Goal: Information Seeking & Learning: Learn about a topic

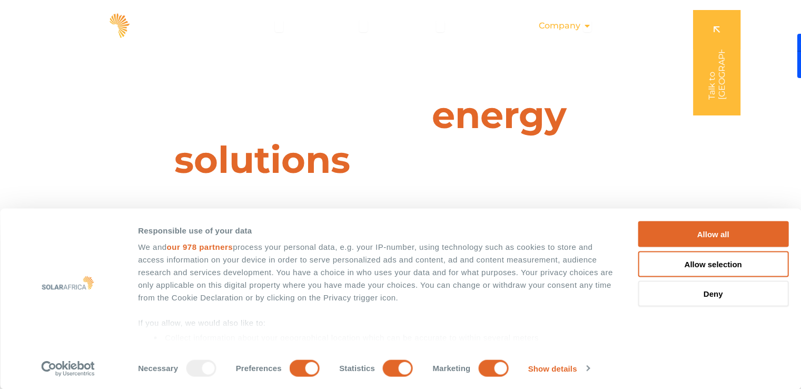
click at [572, 26] on span "Company" at bounding box center [560, 25] width 42 height 13
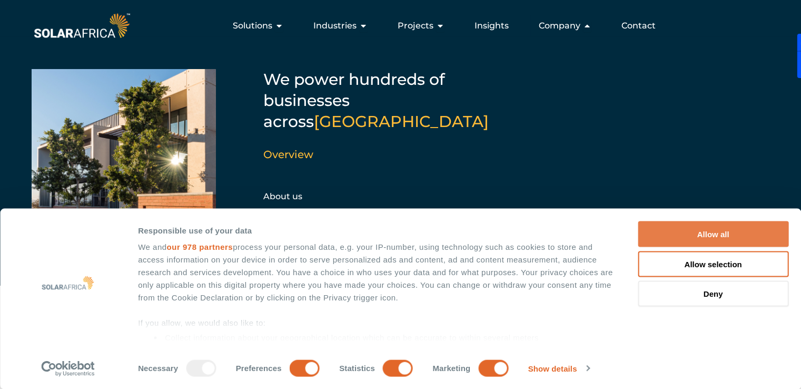
click at [707, 238] on button "Allow all" at bounding box center [713, 234] width 151 height 26
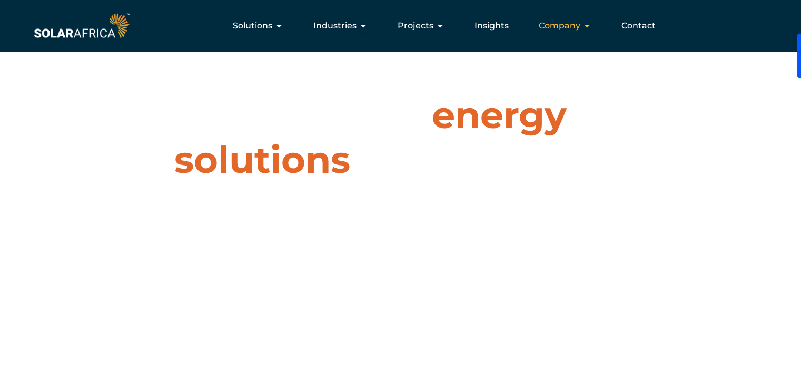
click at [583, 28] on icon "Menu" at bounding box center [587, 26] width 8 height 8
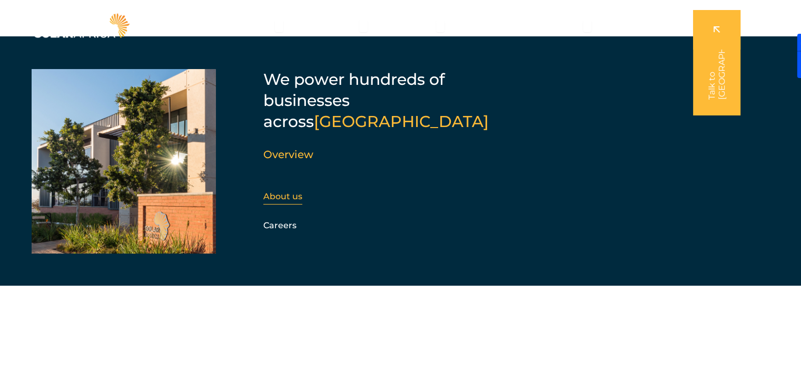
click at [286, 191] on link "About us" at bounding box center [282, 196] width 39 height 10
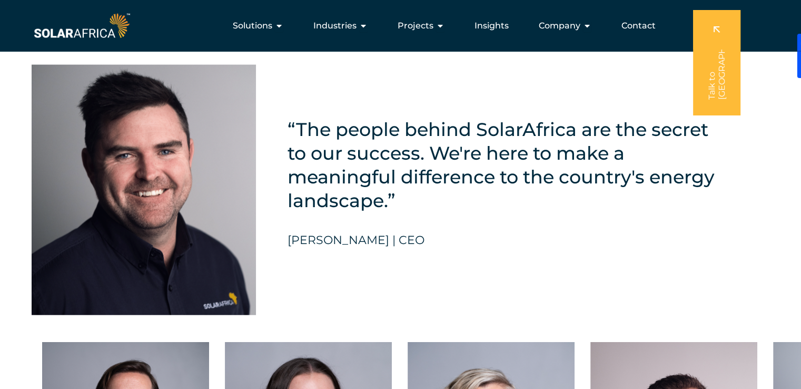
scroll to position [2311, 0]
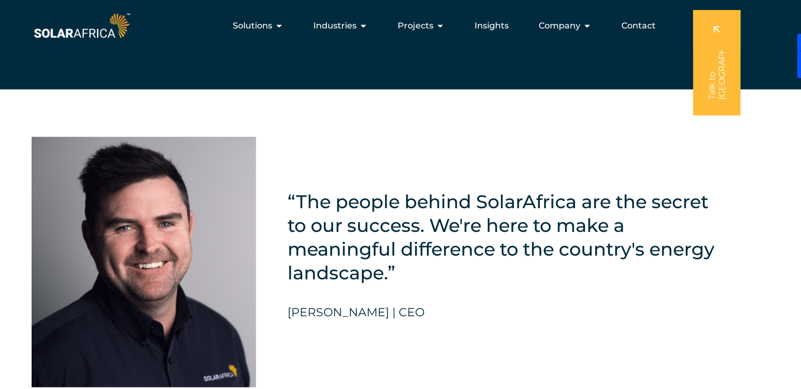
click at [157, 232] on img at bounding box center [144, 262] width 224 height 250
click at [792, 47] on div at bounding box center [792, 56] width 17 height 44
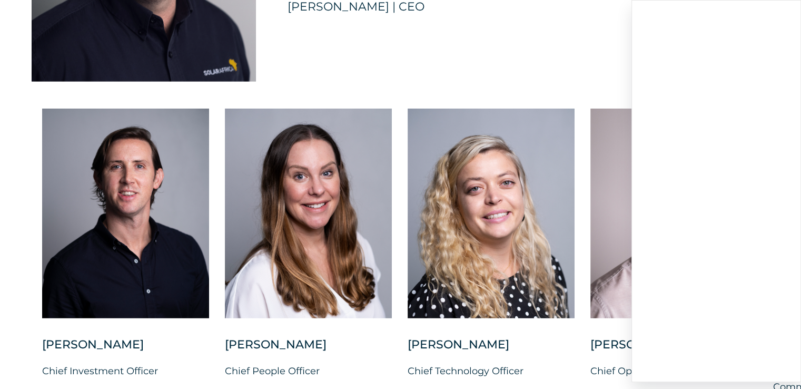
scroll to position [2631, 0]
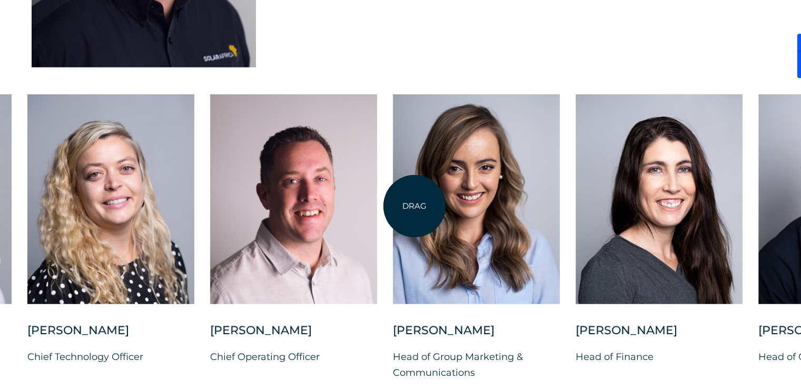
drag, startPoint x: 795, startPoint y: 191, endPoint x: 415, endPoint y: 206, distance: 380.6
click at [415, 206] on div at bounding box center [476, 199] width 167 height 210
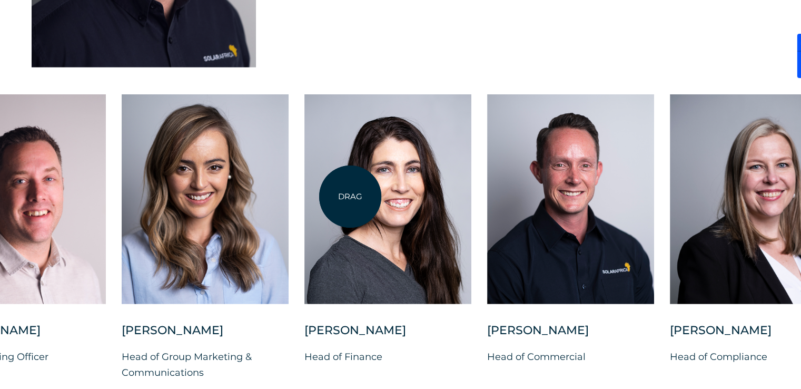
drag, startPoint x: 636, startPoint y: 183, endPoint x: 350, endPoint y: 196, distance: 286.9
click at [350, 196] on div at bounding box center [387, 199] width 167 height 210
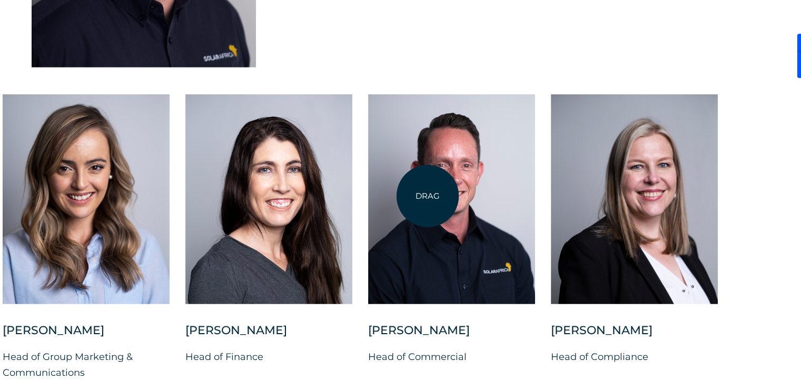
drag, startPoint x: 625, startPoint y: 178, endPoint x: 428, endPoint y: 196, distance: 198.3
click at [428, 196] on div "Charl Alheit Chief Investment Officer Candice Seggie Chief People Officer Suné …" at bounding box center [2, 245] width 1547 height 303
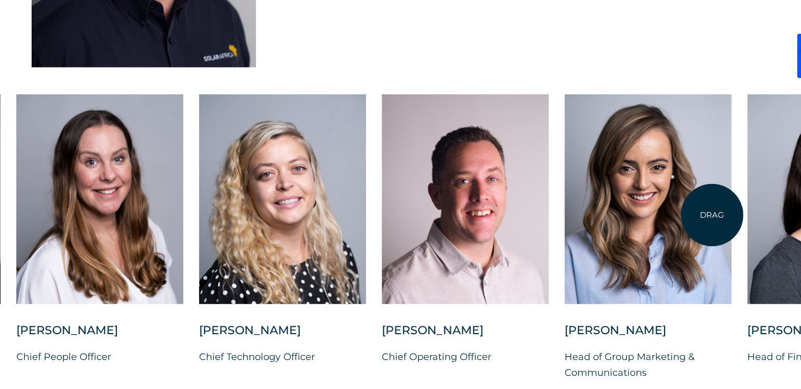
drag, startPoint x: 190, startPoint y: 209, endPoint x: 712, endPoint y: 215, distance: 522.6
click at [712, 215] on div at bounding box center [648, 199] width 167 height 210
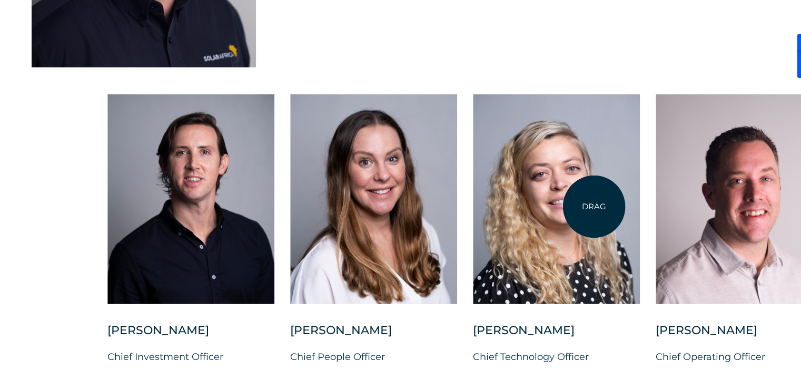
drag, startPoint x: 267, startPoint y: 206, endPoint x: 594, endPoint y: 206, distance: 327.1
click at [594, 206] on div at bounding box center [556, 199] width 167 height 210
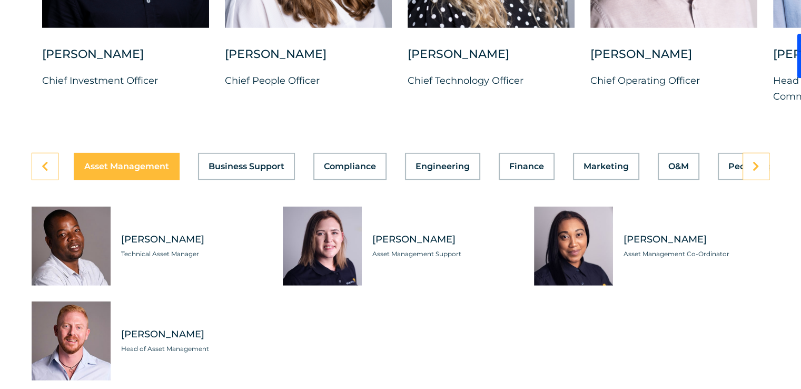
scroll to position [2921, 0]
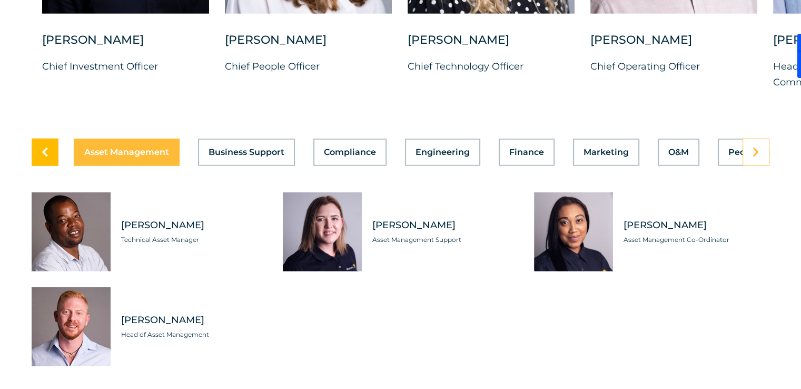
click at [51, 149] on link at bounding box center [45, 152] width 27 height 27
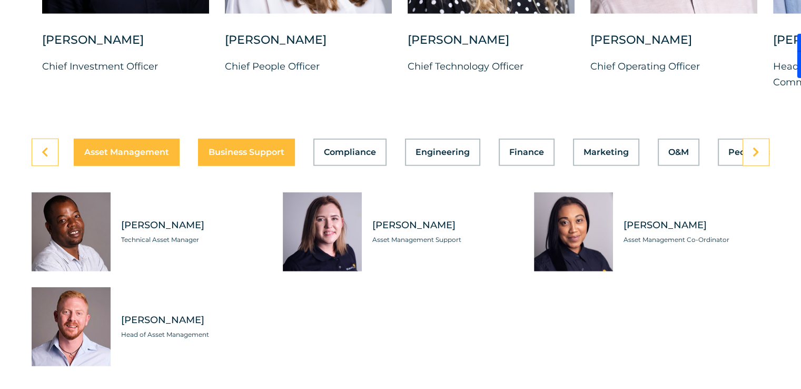
click at [230, 148] on span "Business Support" at bounding box center [247, 152] width 76 height 8
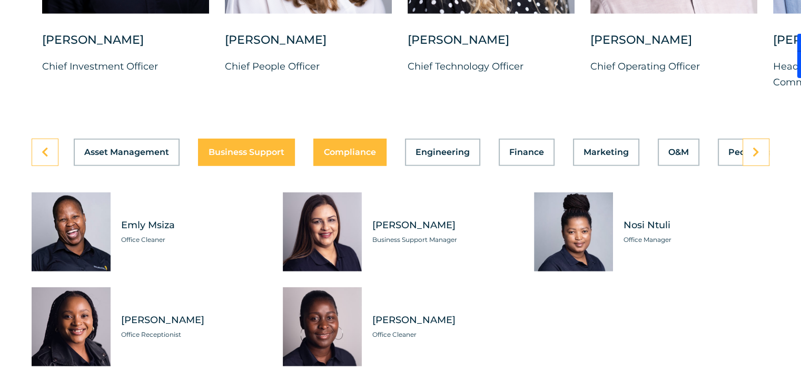
click at [327, 148] on span "Compliance" at bounding box center [350, 152] width 52 height 8
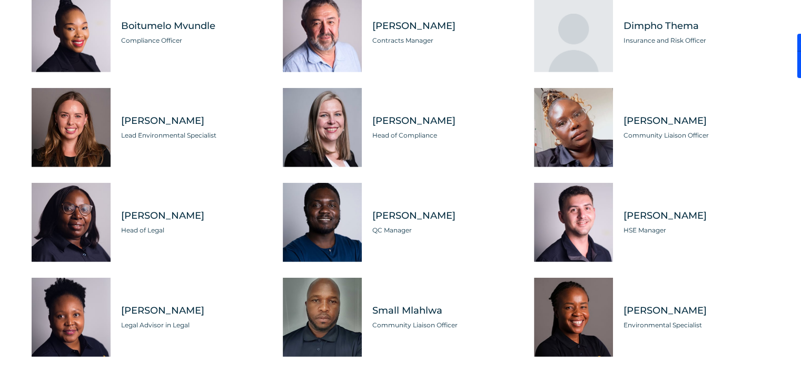
scroll to position [3125, 0]
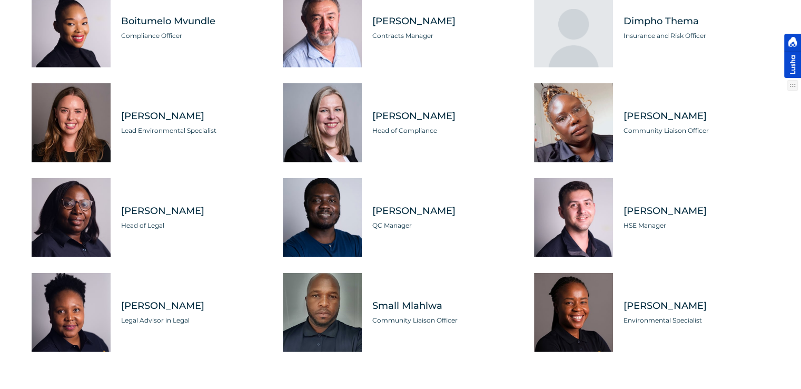
click at [790, 45] on div at bounding box center [792, 56] width 17 height 44
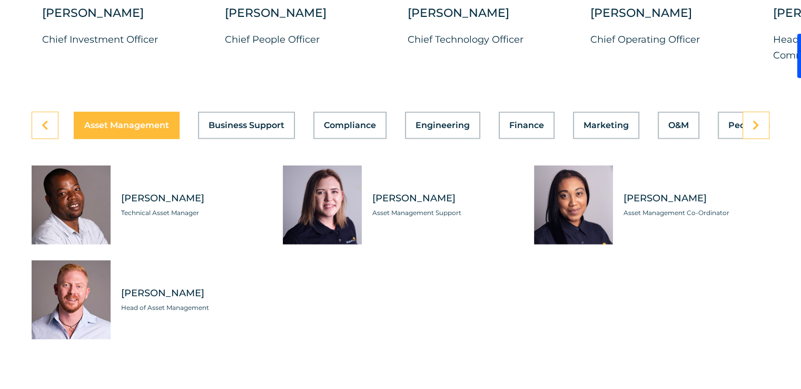
scroll to position [2963, 0]
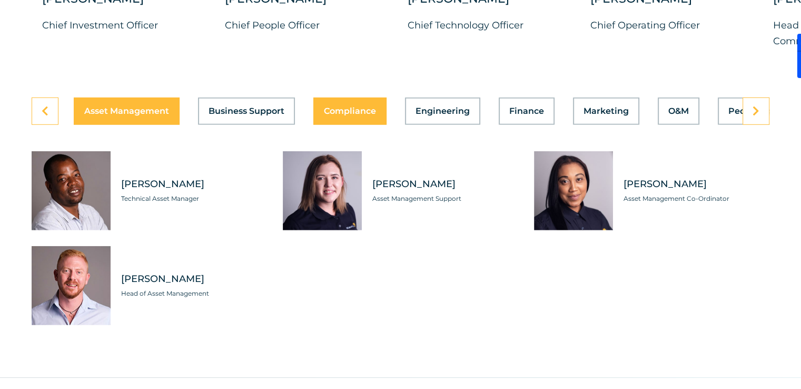
click at [356, 107] on span "Compliance" at bounding box center [350, 111] width 52 height 8
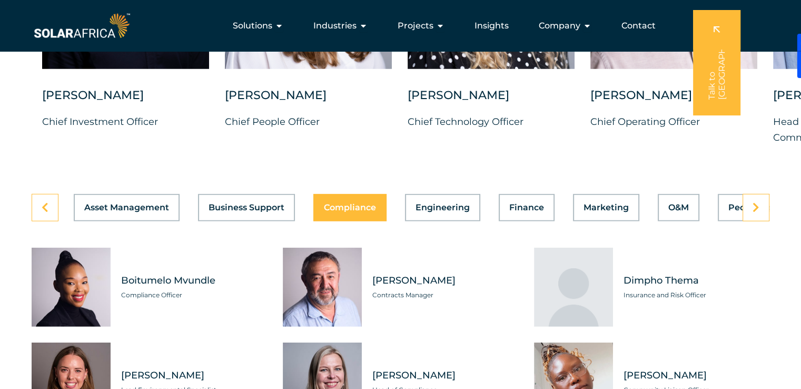
scroll to position [2856, 0]
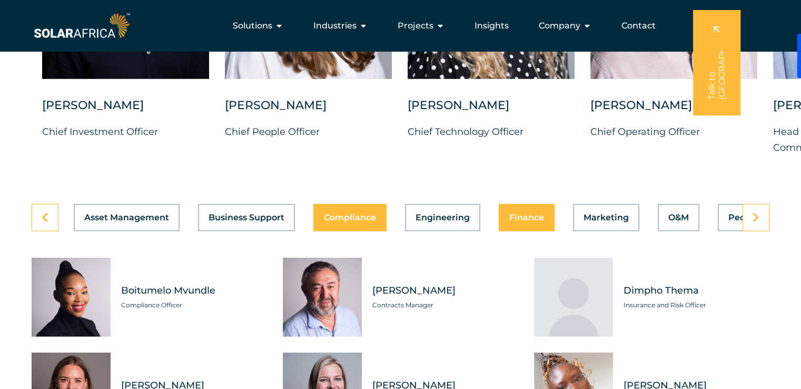
click at [528, 217] on button "Finance" at bounding box center [527, 217] width 56 height 27
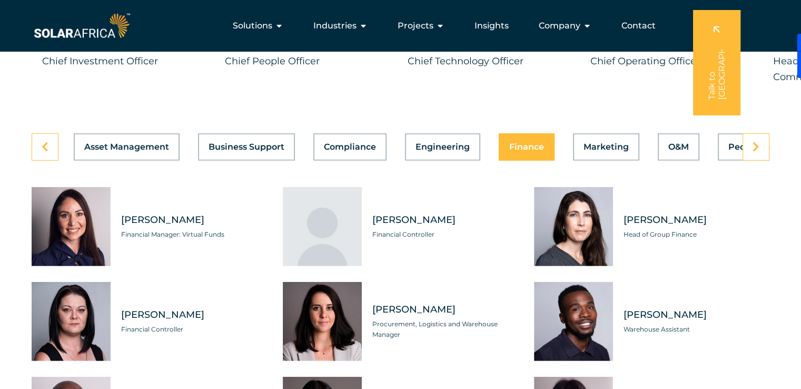
scroll to position [2921, 0]
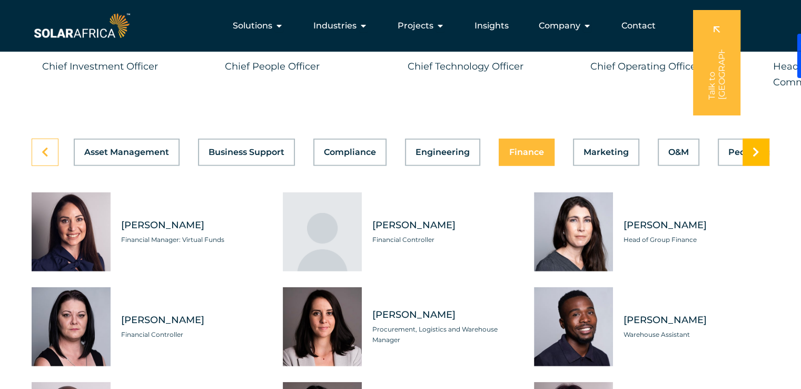
click at [757, 147] on icon at bounding box center [756, 152] width 7 height 11
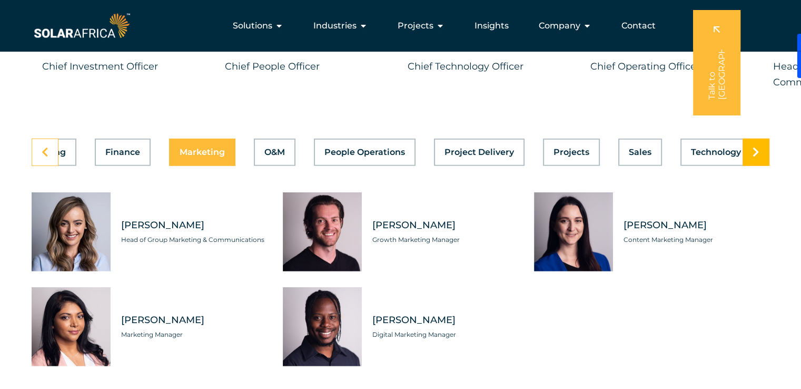
scroll to position [0, 421]
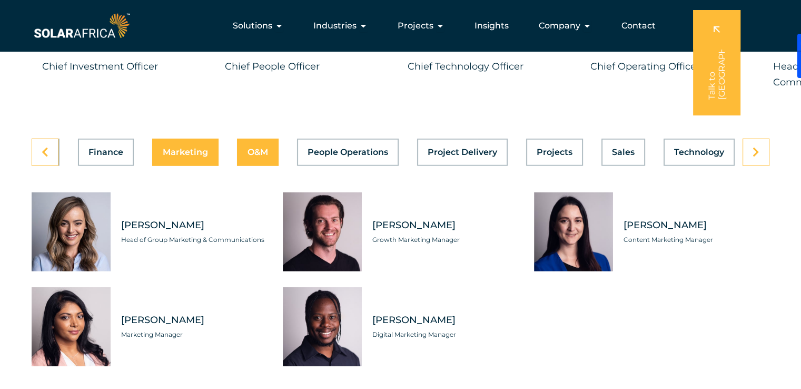
click at [257, 150] on button "O&M" at bounding box center [258, 152] width 42 height 27
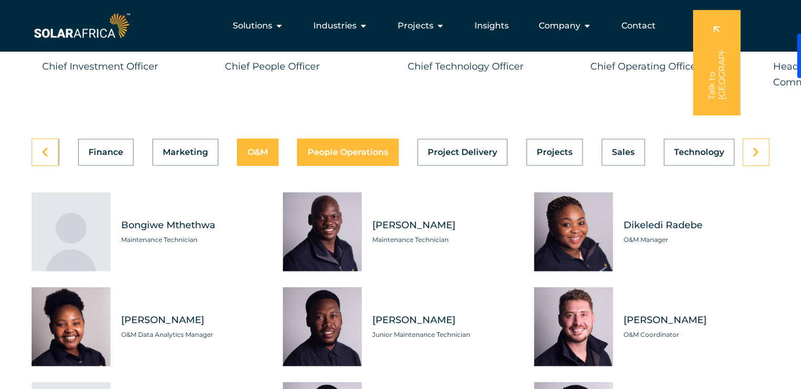
click at [337, 139] on button "People Operations" at bounding box center [348, 152] width 102 height 27
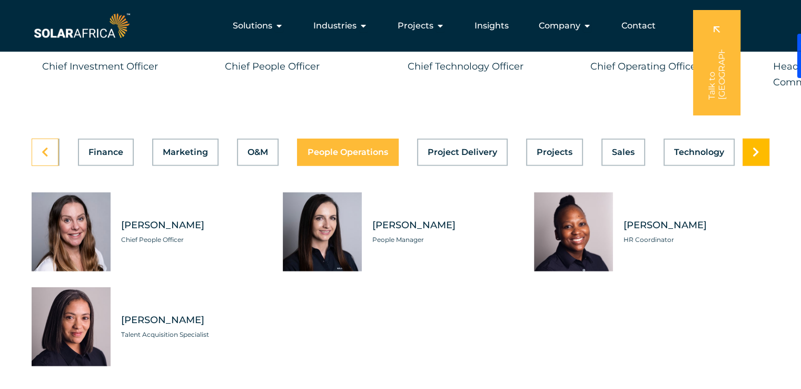
click at [755, 147] on icon at bounding box center [756, 152] width 7 height 11
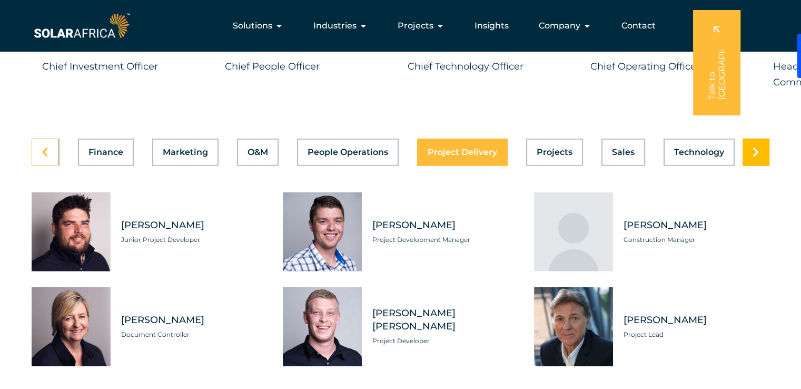
click at [755, 147] on icon at bounding box center [756, 152] width 7 height 11
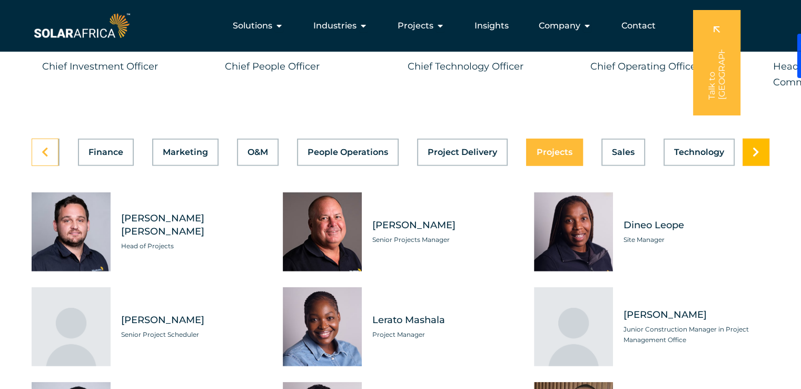
click at [755, 147] on icon at bounding box center [756, 152] width 7 height 11
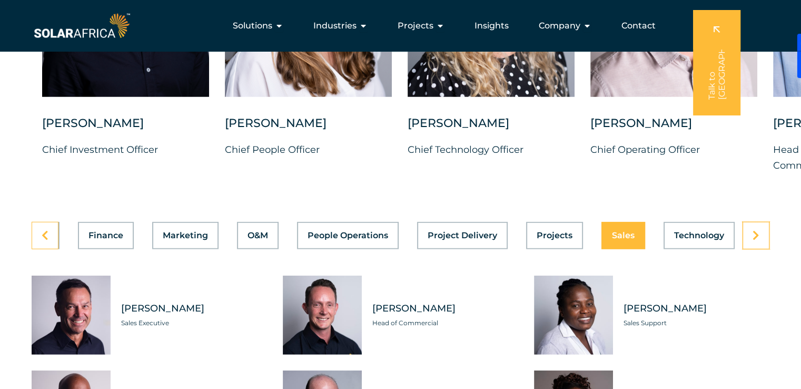
scroll to position [2818, 0]
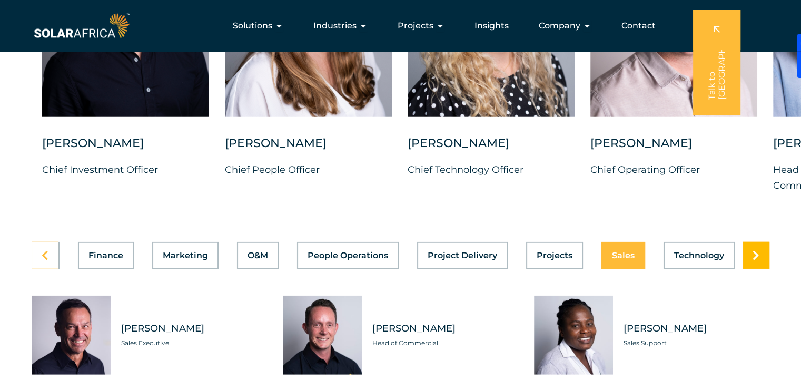
click at [752, 251] on link at bounding box center [756, 255] width 27 height 27
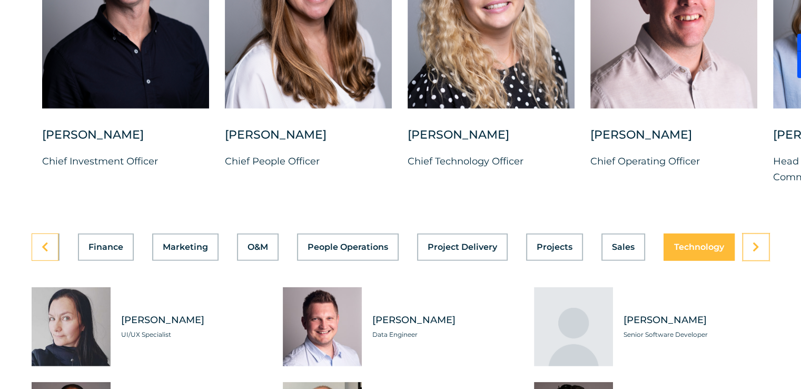
scroll to position [2837, 0]
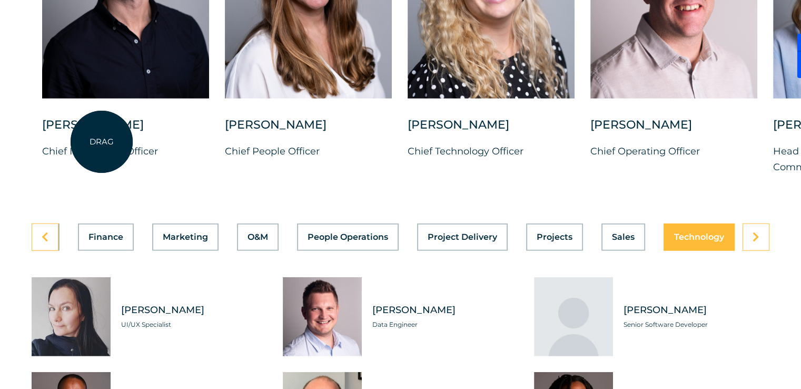
drag, startPoint x: 64, startPoint y: 167, endPoint x: 103, endPoint y: 142, distance: 46.5
click at [103, 142] on div "Charl Alheit Chief Investment Officer Candice Seggie Chief People Officer Suné …" at bounding box center [773, 40] width 1547 height 303
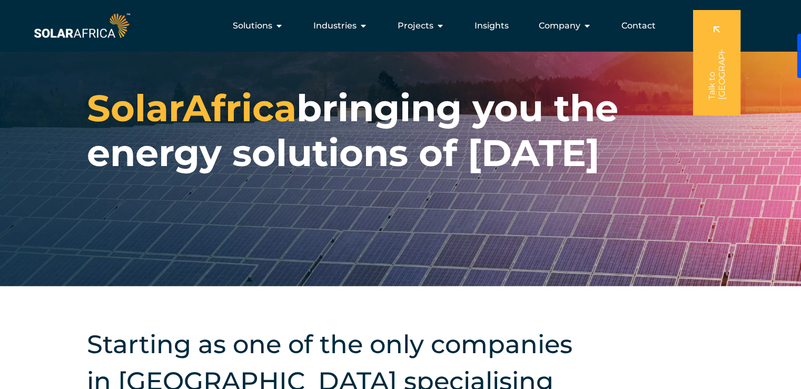
scroll to position [0, 0]
